Goal: Task Accomplishment & Management: Use online tool/utility

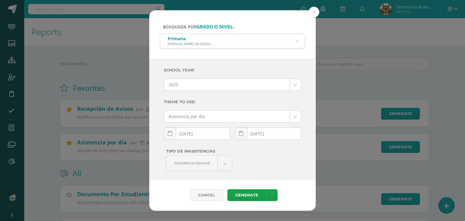
scroll to position [35, 0]
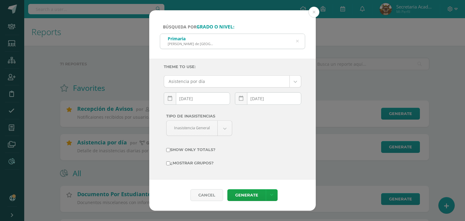
click at [298, 39] on icon at bounding box center [297, 41] width 3 height 15
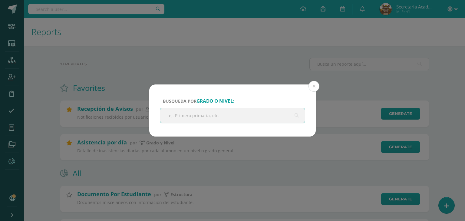
click at [195, 116] on input "text" at bounding box center [232, 115] width 145 height 15
type input "secundaria"
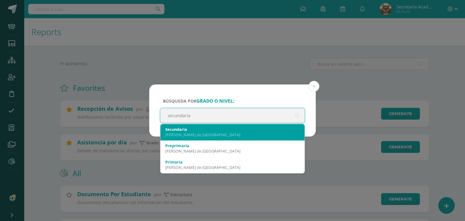
click at [194, 132] on div "[PERSON_NAME] de [GEOGRAPHIC_DATA]" at bounding box center [232, 134] width 134 height 5
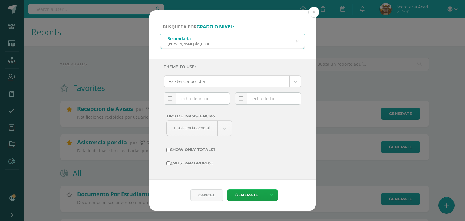
click at [199, 99] on div "[DATE] Mo Tu We Th Fr Sa Su 29 30 1 2 3 4 5 6 7 8 9 10 11 12 13 14 15 16 17 18 …" at bounding box center [197, 100] width 66 height 17
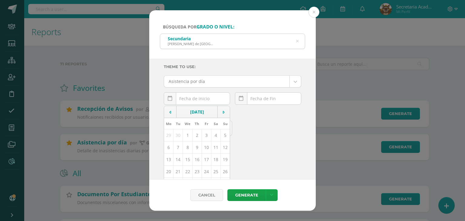
click at [169, 163] on td "13" at bounding box center [168, 159] width 9 height 12
type input "[DATE]"
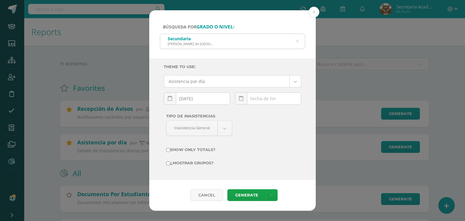
click at [254, 104] on div "[DATE] Mo Tu We Th Fr Sa Su 29 30 1 2 3 4 5 6 7 8 9 10 11 12 13 14 15 16 17 18 …" at bounding box center [268, 100] width 66 height 17
click at [256, 99] on div "[DATE] Mo Tu We Th Fr Sa Su 29 30 1 2 3 4 5 6 7 8 9 10 11 12 13 14 15 16 17 18 …" at bounding box center [268, 100] width 66 height 17
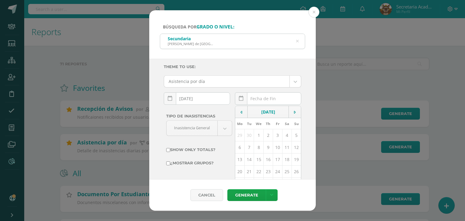
click at [239, 156] on td "13" at bounding box center [239, 159] width 9 height 12
type input "[DATE]"
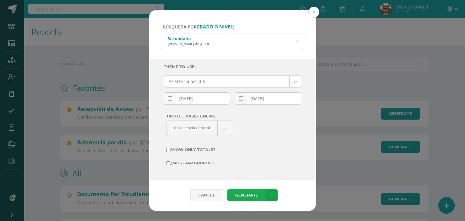
click at [240, 195] on link "Generate" at bounding box center [246, 195] width 38 height 12
click at [314, 12] on button at bounding box center [313, 12] width 11 height 11
